Goal: Task Accomplishment & Management: Use online tool/utility

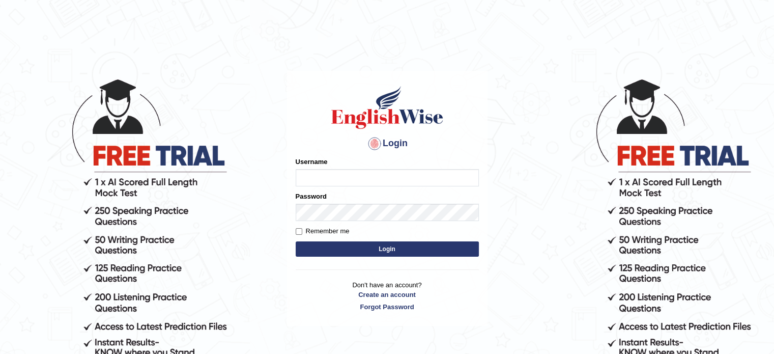
type input "Sharan1985"
click at [366, 244] on button "Login" at bounding box center [387, 248] width 183 height 15
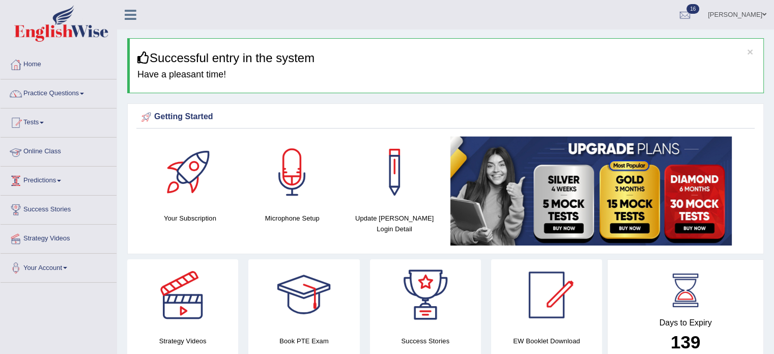
click at [37, 181] on link "Predictions" at bounding box center [59, 178] width 116 height 25
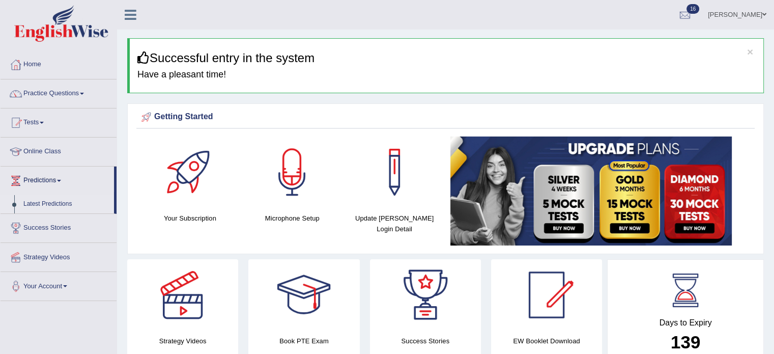
click at [49, 209] on link "Latest Predictions" at bounding box center [66, 204] width 95 height 18
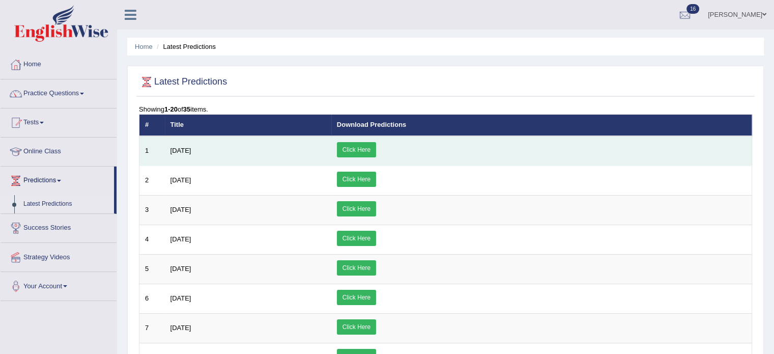
click at [376, 145] on link "Click Here" at bounding box center [356, 149] width 39 height 15
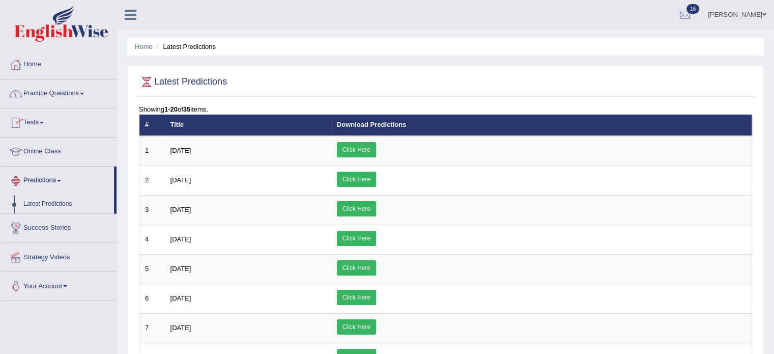
click at [48, 201] on link "Latest Predictions" at bounding box center [66, 204] width 95 height 18
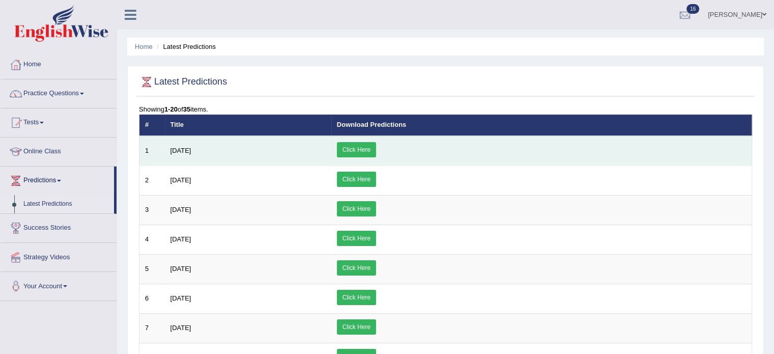
click at [376, 146] on link "Click Here" at bounding box center [356, 149] width 39 height 15
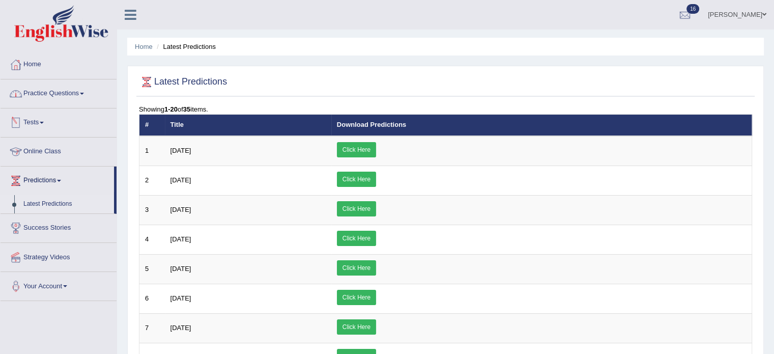
click at [34, 123] on link "Tests" at bounding box center [59, 120] width 116 height 25
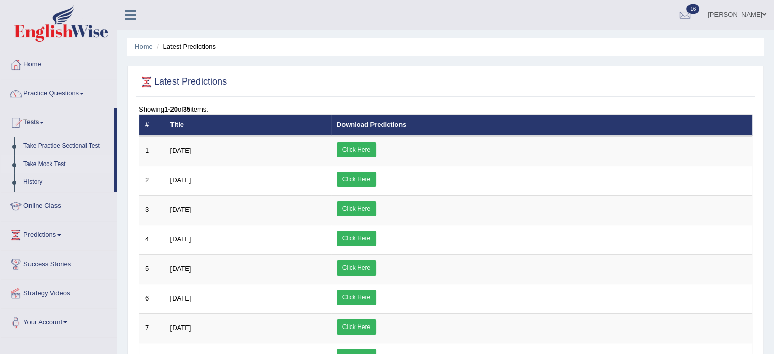
click at [34, 161] on link "Take Mock Test" at bounding box center [66, 164] width 95 height 18
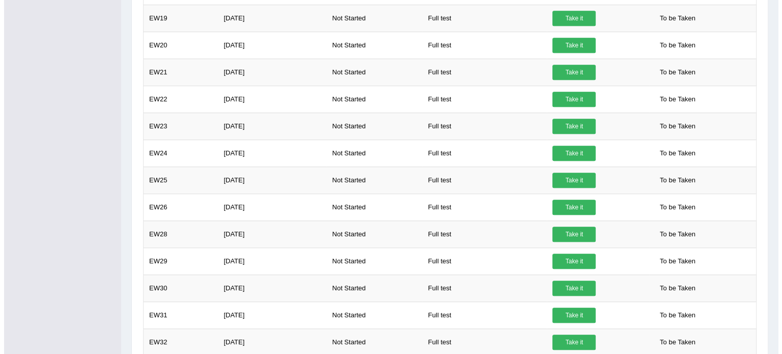
scroll to position [564, 0]
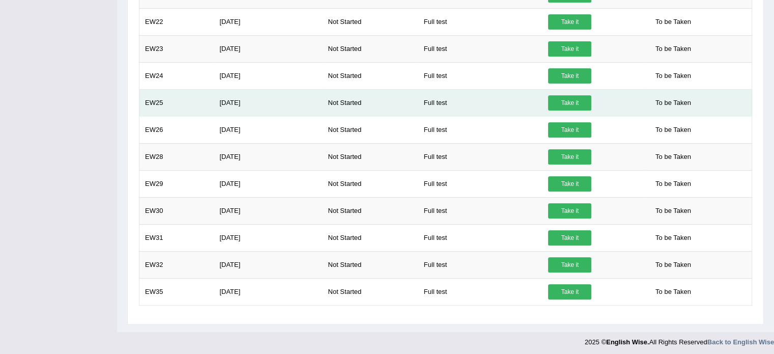
click at [567, 99] on link "Take it" at bounding box center [569, 102] width 43 height 15
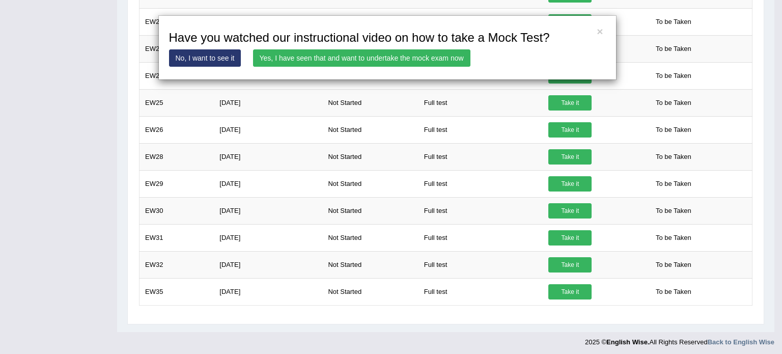
click at [373, 58] on link "Yes, I have seen that and want to undertake the mock exam now" at bounding box center [361, 57] width 217 height 17
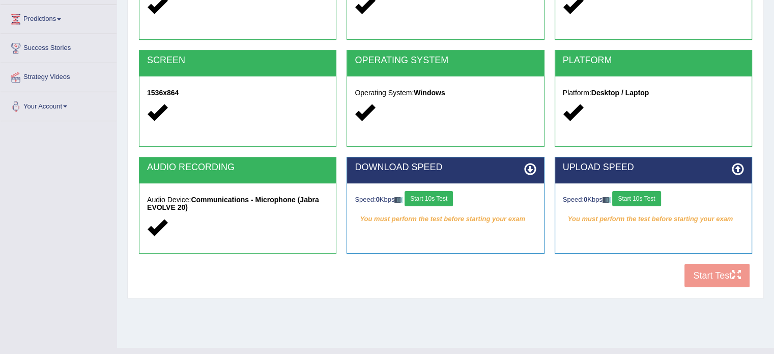
scroll to position [181, 0]
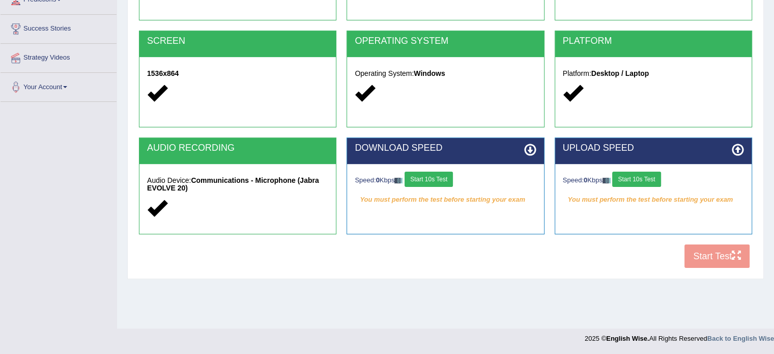
click at [428, 178] on button "Start 10s Test" at bounding box center [429, 179] width 48 height 15
click at [636, 180] on button "Start 10s Test" at bounding box center [636, 179] width 48 height 15
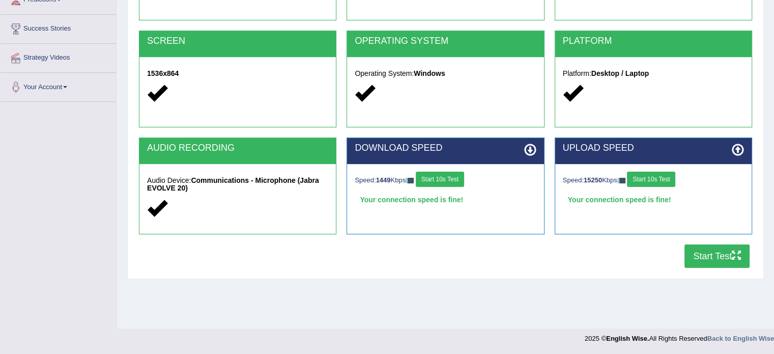
click at [704, 256] on button "Start Test" at bounding box center [717, 255] width 65 height 23
